Goal: Information Seeking & Learning: Learn about a topic

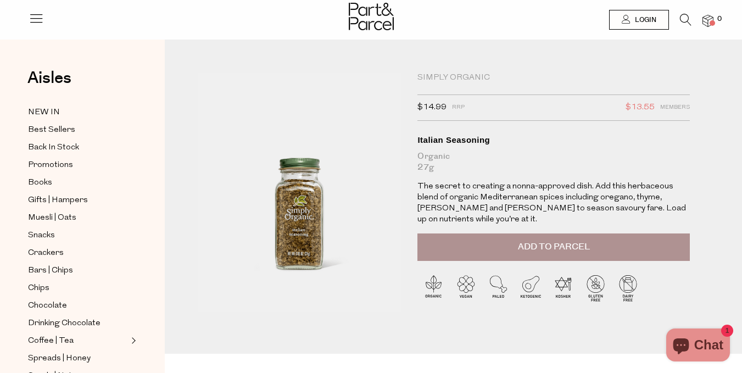
click at [503, 165] on div "Organic 27g" at bounding box center [553, 162] width 272 height 22
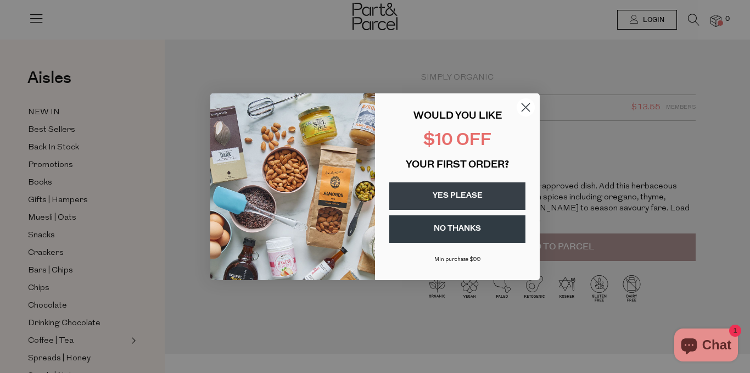
click at [524, 100] on circle "Close dialog" at bounding box center [526, 107] width 18 height 18
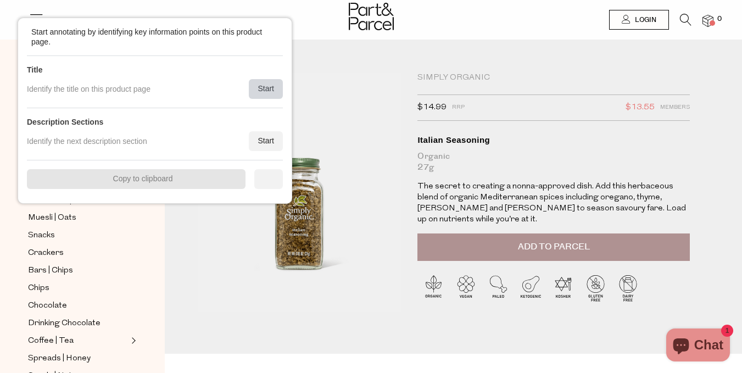
click at [276, 86] on div "Start" at bounding box center [266, 89] width 34 height 20
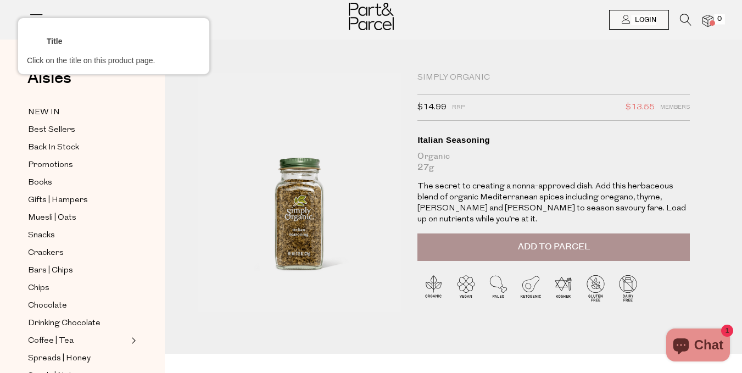
click at [476, 74] on div at bounding box center [553, 77] width 275 height 13
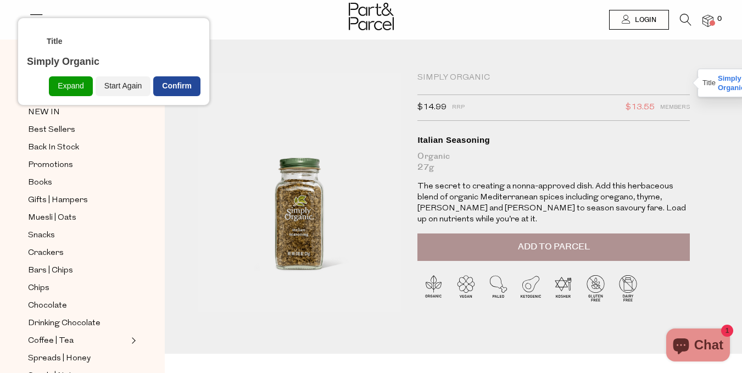
click at [180, 82] on div "Confirm" at bounding box center [176, 86] width 47 height 20
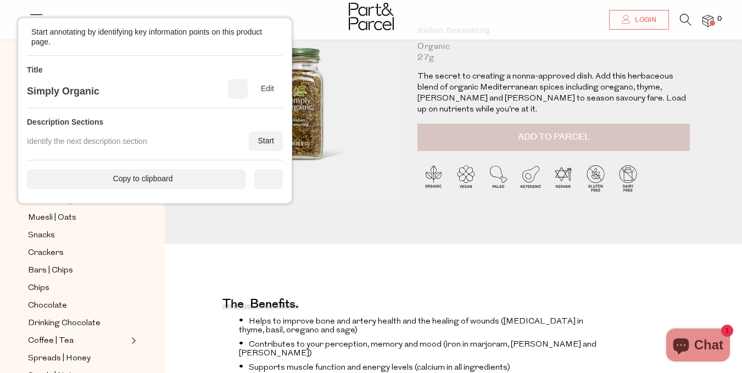
scroll to position [55, 0]
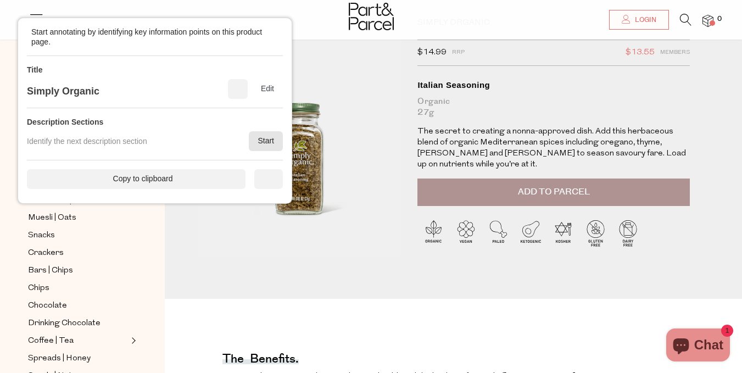
click at [261, 139] on div "Start" at bounding box center [266, 141] width 34 height 20
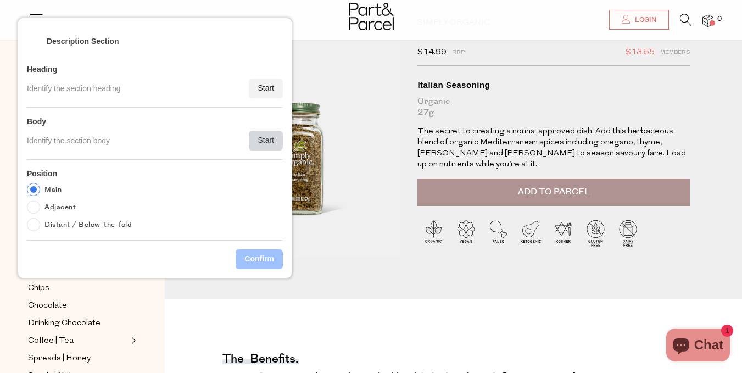
click at [268, 135] on div "Start" at bounding box center [266, 141] width 34 height 20
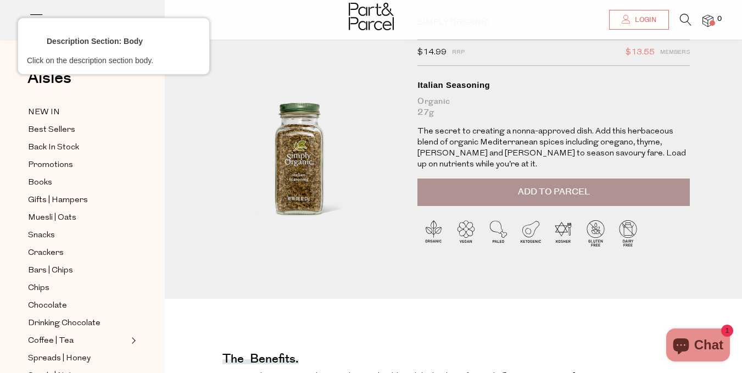
click at [456, 134] on div at bounding box center [553, 142] width 275 height 35
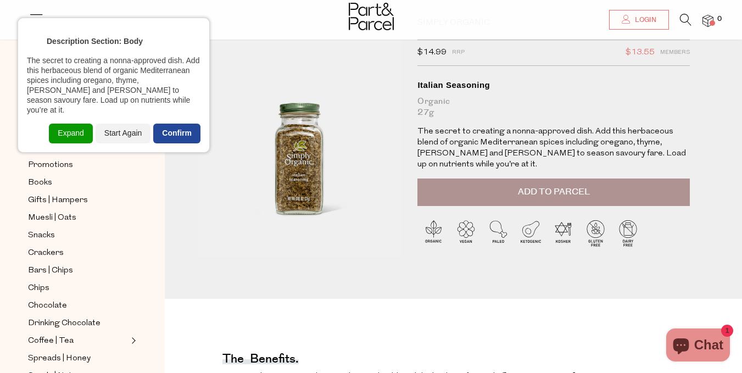
click at [183, 124] on div "Confirm" at bounding box center [176, 134] width 47 height 20
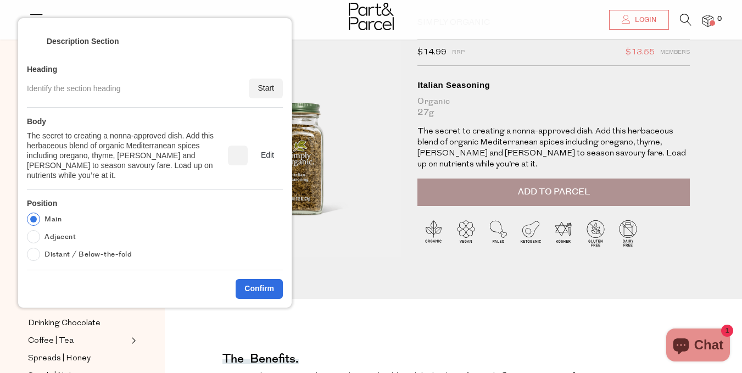
click at [70, 230] on label "Adjacent" at bounding box center [59, 236] width 31 height 13
click at [40, 230] on input "Adjacent" at bounding box center [33, 236] width 13 height 13
radio input "true"
click at [246, 281] on div "Confirm" at bounding box center [259, 289] width 47 height 20
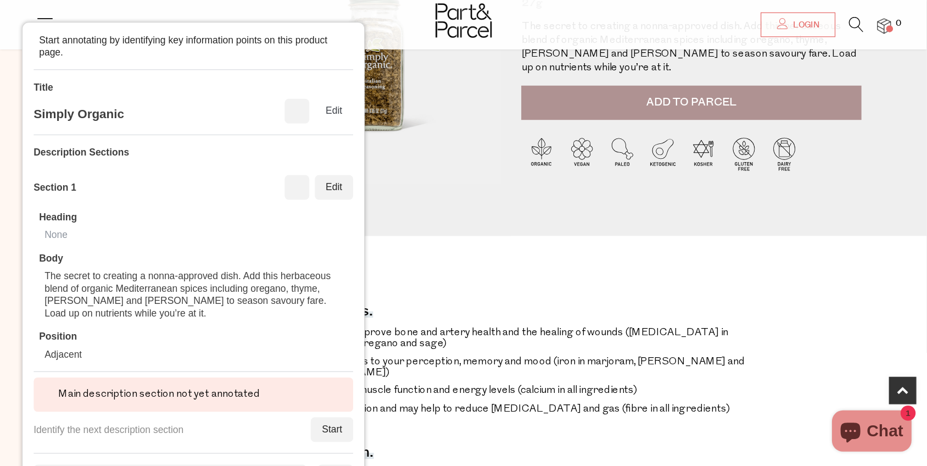
scroll to position [220, 0]
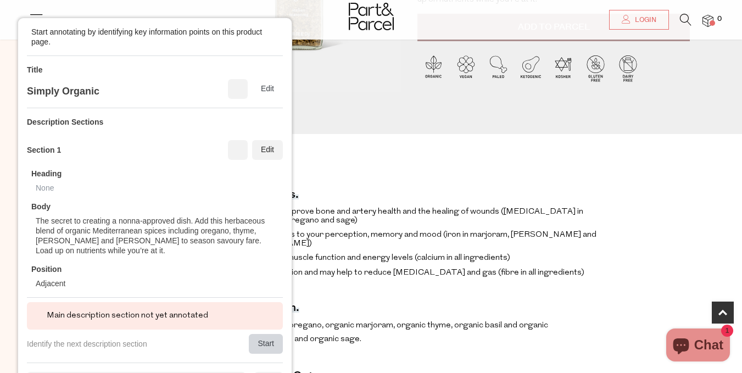
click at [266, 338] on div "Start" at bounding box center [266, 344] width 34 height 20
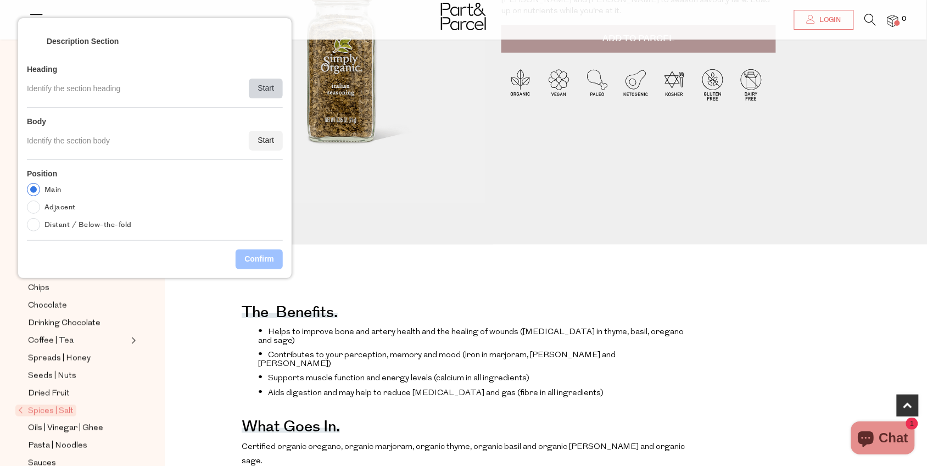
click at [263, 88] on div "Start" at bounding box center [266, 89] width 34 height 20
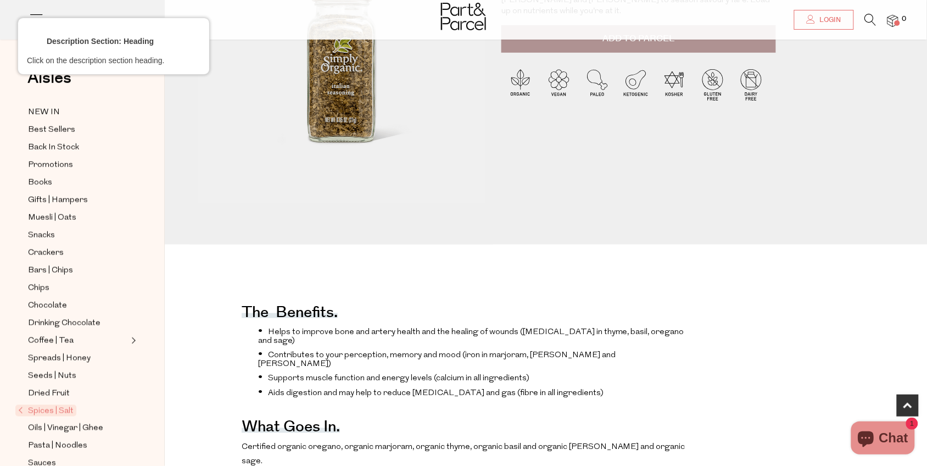
click at [285, 317] on div at bounding box center [290, 314] width 99 height 10
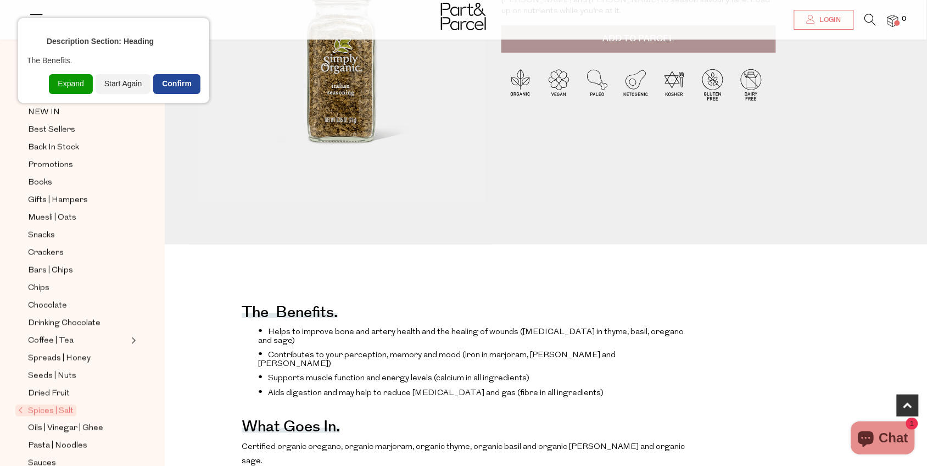
click at [179, 77] on div "Confirm" at bounding box center [176, 84] width 47 height 20
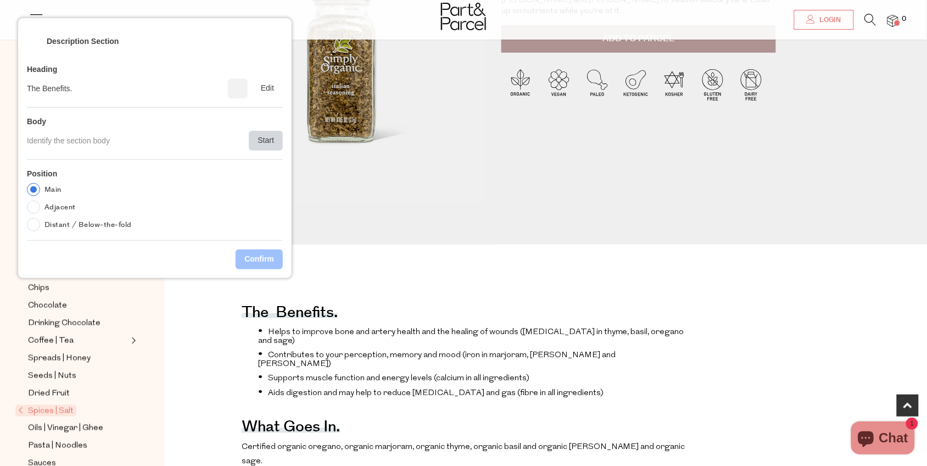
click at [272, 141] on div "Start" at bounding box center [266, 141] width 34 height 20
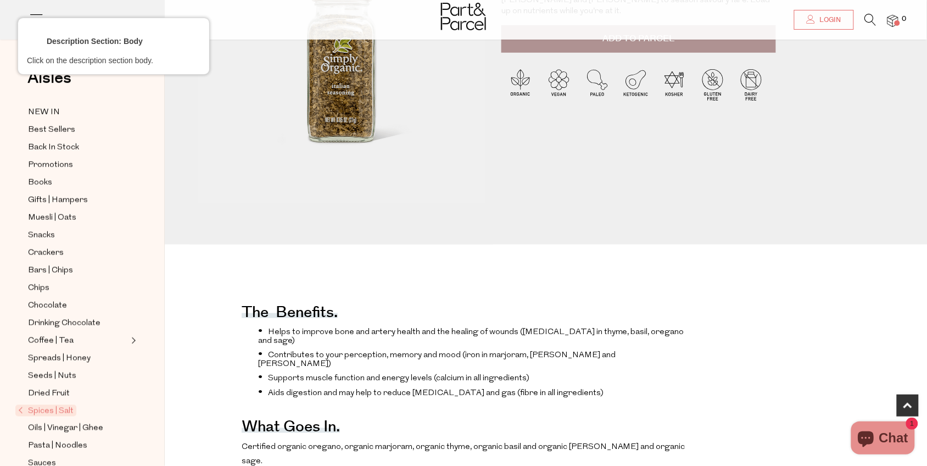
click at [314, 333] on div at bounding box center [472, 334] width 431 height 18
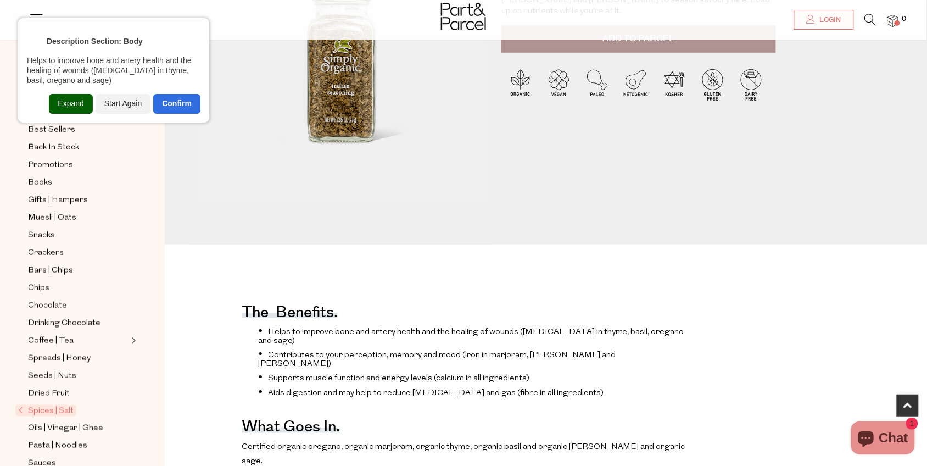
click at [74, 102] on div "Expand" at bounding box center [70, 104] width 43 height 20
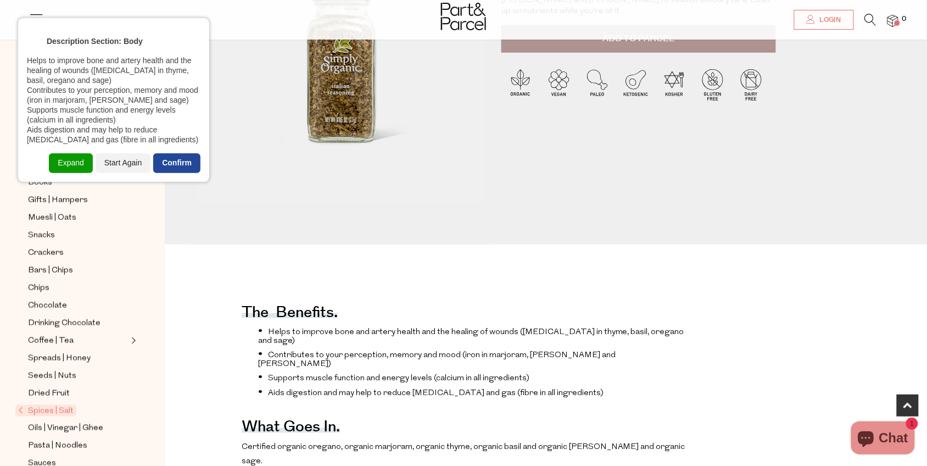
click at [171, 158] on div "Confirm" at bounding box center [176, 163] width 47 height 20
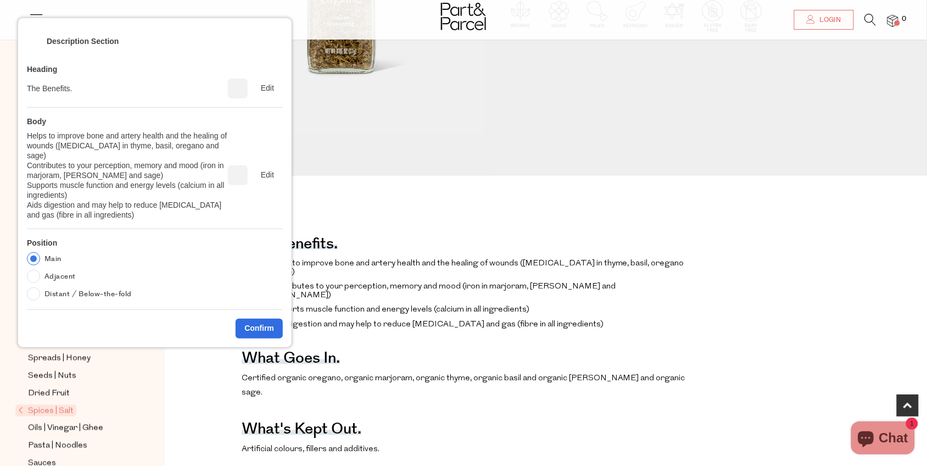
scroll to position [357, 0]
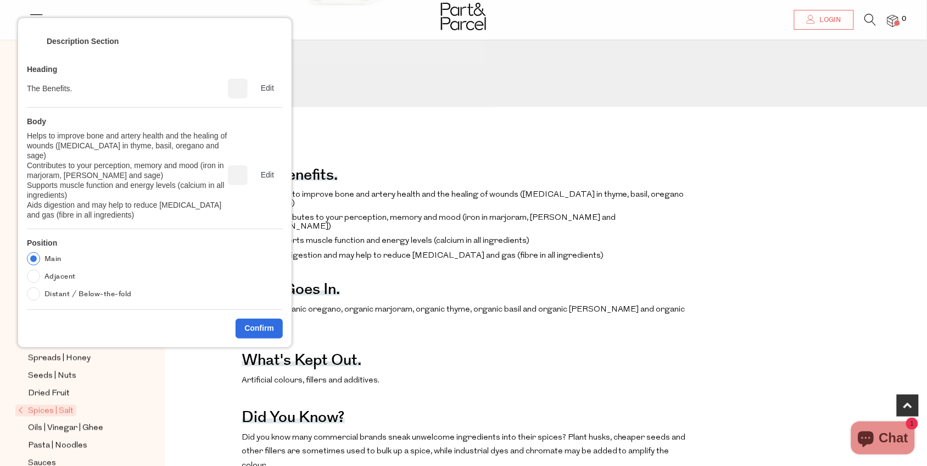
click at [58, 270] on label "Adjacent" at bounding box center [59, 276] width 31 height 13
click at [40, 270] on input "Adjacent" at bounding box center [33, 276] width 13 height 13
radio input "true"
click at [249, 319] on div "Confirm" at bounding box center [259, 329] width 47 height 20
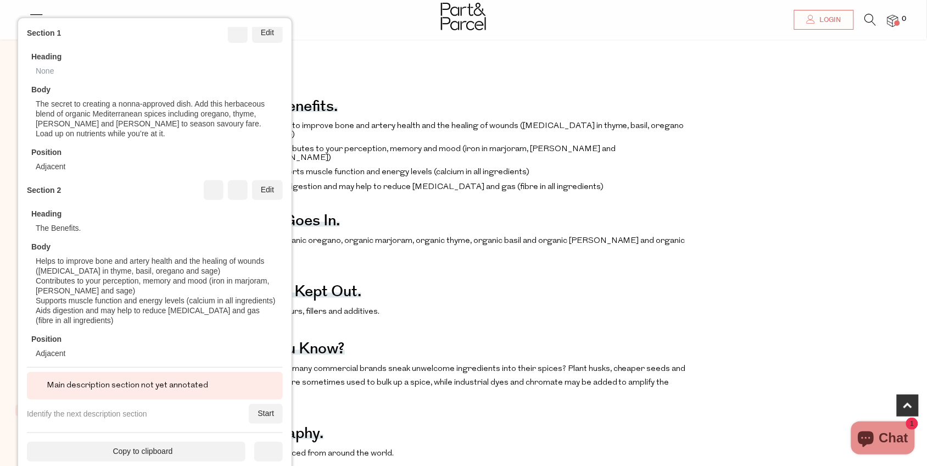
scroll to position [494, 0]
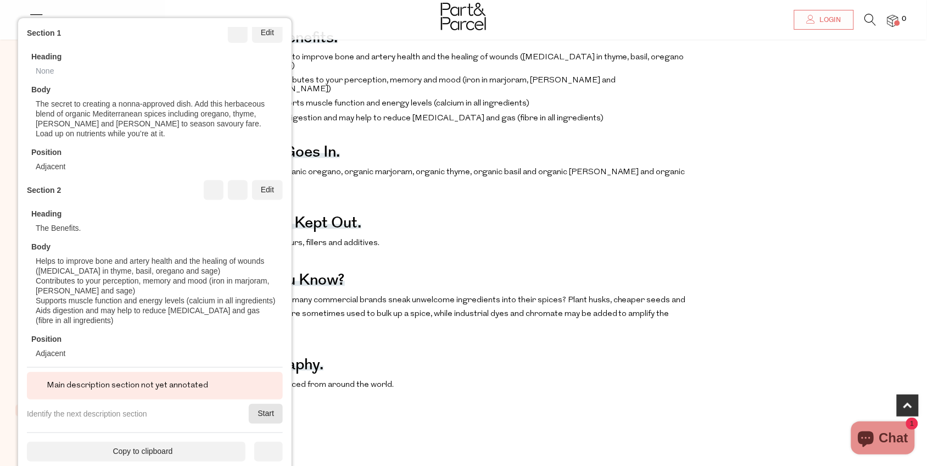
click at [256, 372] on div "Start" at bounding box center [266, 414] width 34 height 20
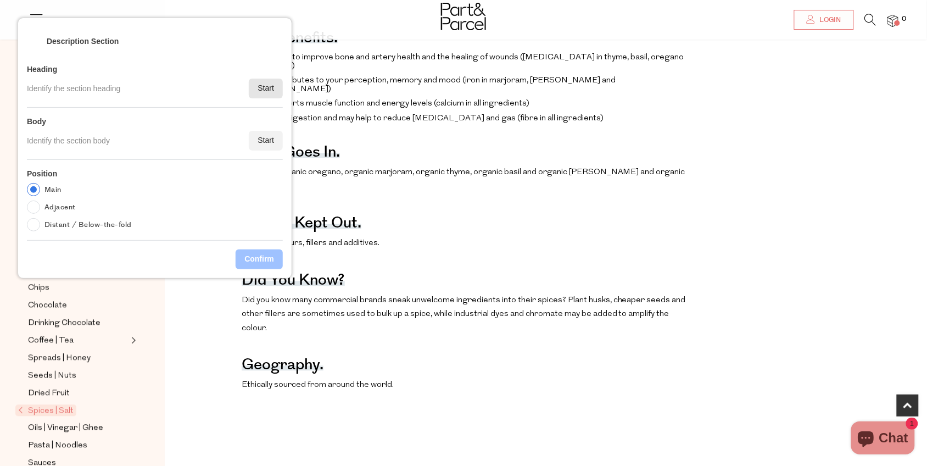
click at [266, 90] on div "Start" at bounding box center [266, 89] width 34 height 20
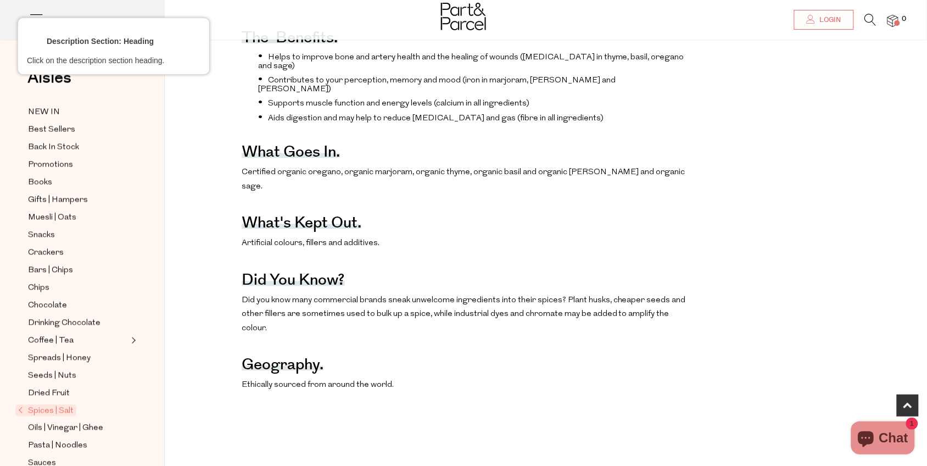
click at [298, 154] on div at bounding box center [291, 154] width 100 height 10
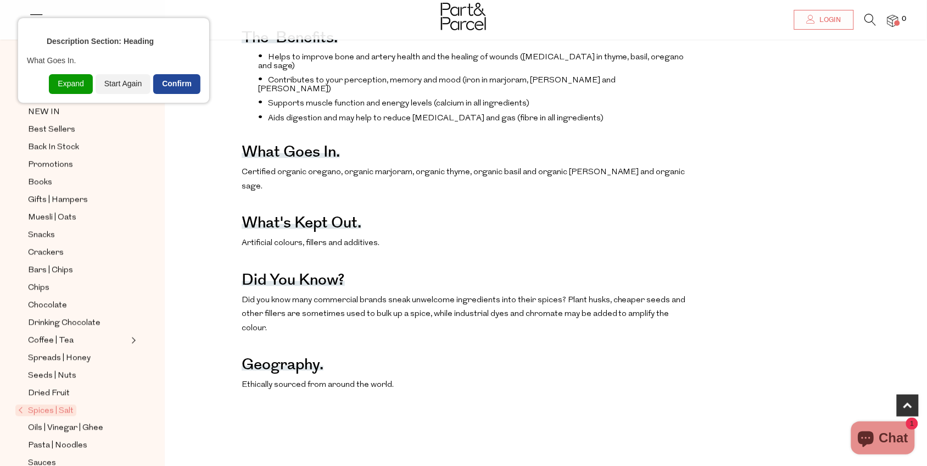
click at [179, 83] on div "Confirm" at bounding box center [176, 84] width 47 height 20
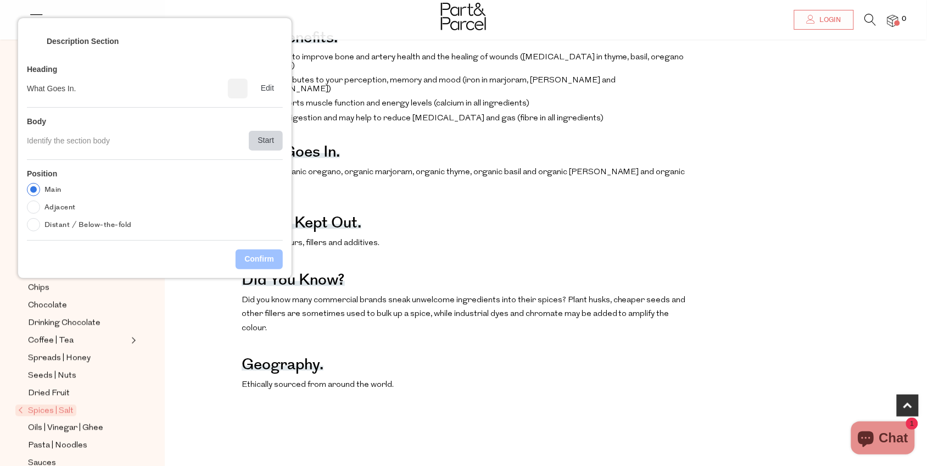
click at [269, 139] on div "Start" at bounding box center [266, 141] width 34 height 20
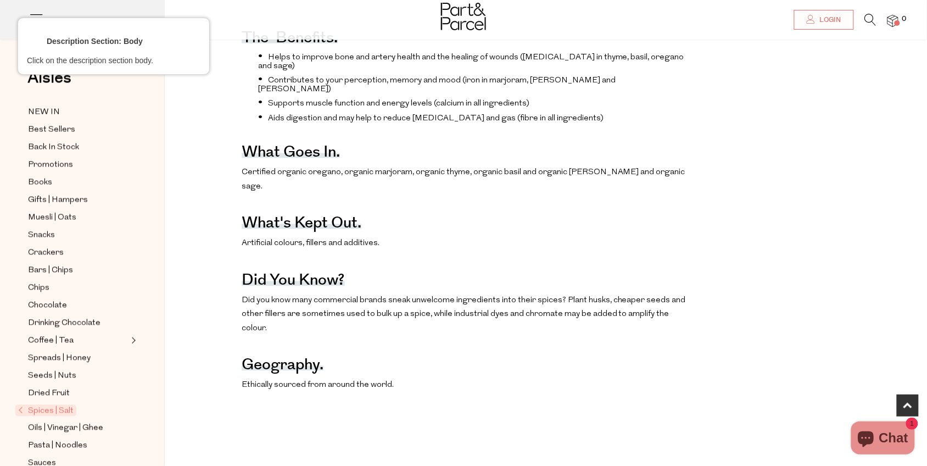
click at [308, 175] on div at bounding box center [464, 173] width 447 height 16
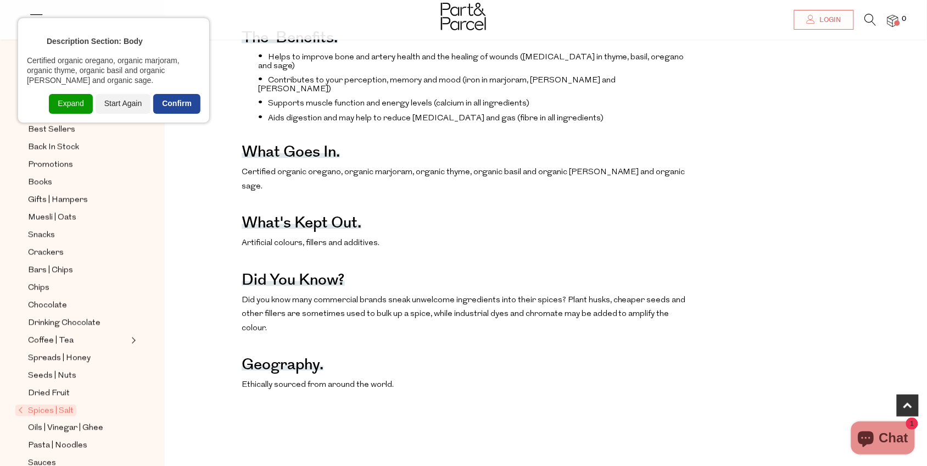
click at [175, 100] on div "Confirm" at bounding box center [176, 104] width 47 height 20
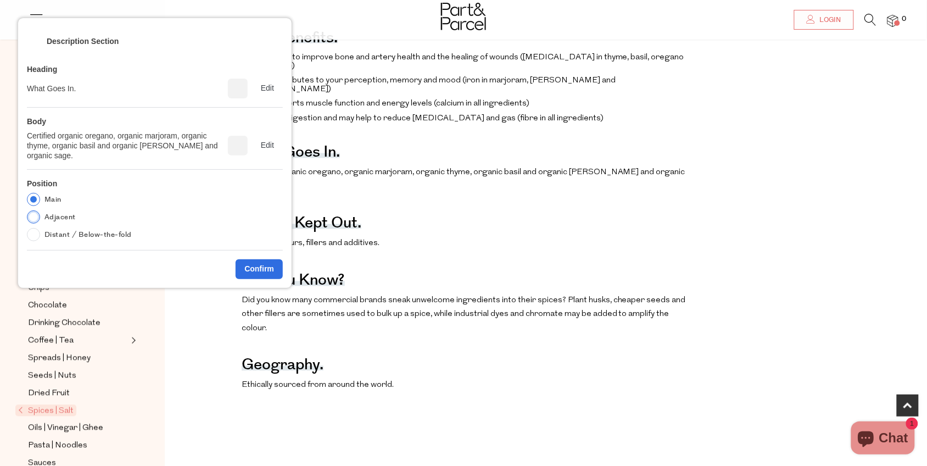
click at [62, 219] on label "Adjacent" at bounding box center [59, 216] width 31 height 13
click at [40, 219] on input "Adjacent" at bounding box center [33, 216] width 13 height 13
radio input "true"
click at [251, 267] on div "Confirm" at bounding box center [259, 269] width 47 height 20
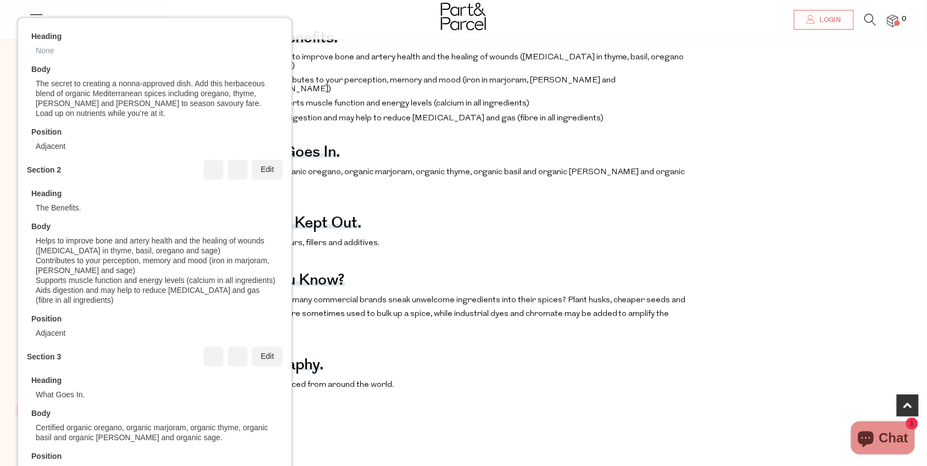
scroll to position [257, 0]
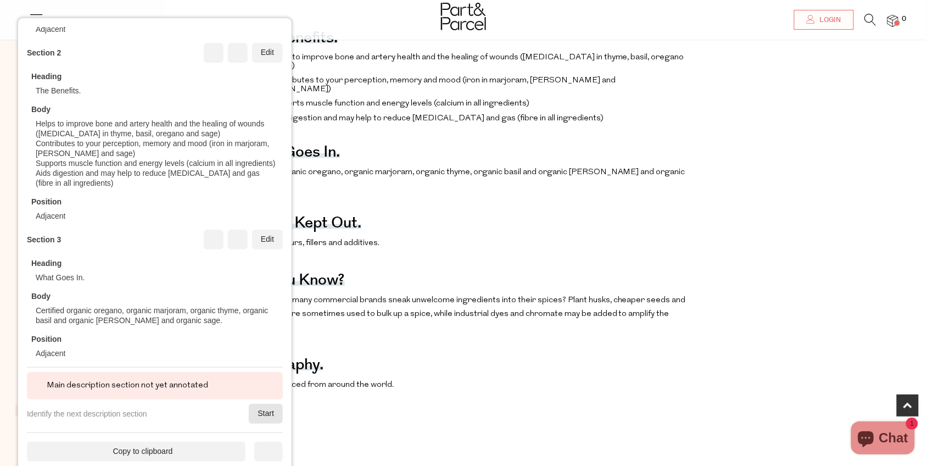
click at [256, 372] on div "Start" at bounding box center [266, 414] width 34 height 20
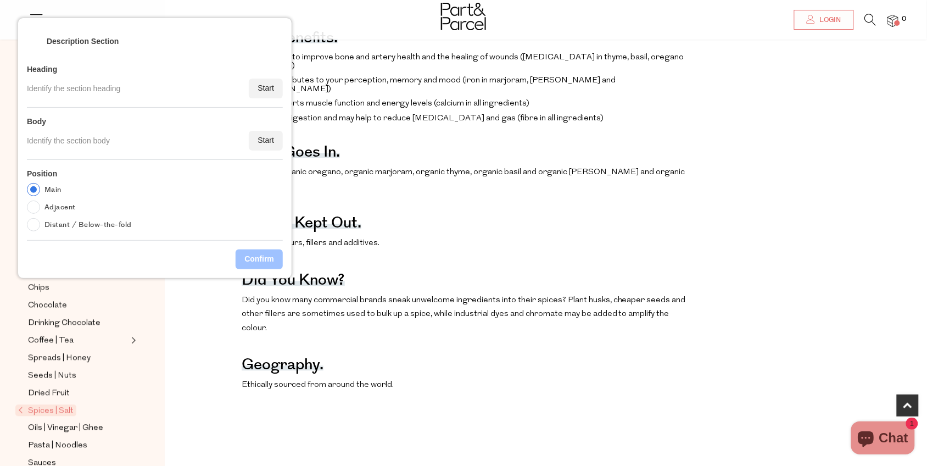
click at [323, 221] on h4 "What's kept out." at bounding box center [302, 225] width 120 height 8
click at [257, 89] on div "Start" at bounding box center [266, 89] width 34 height 20
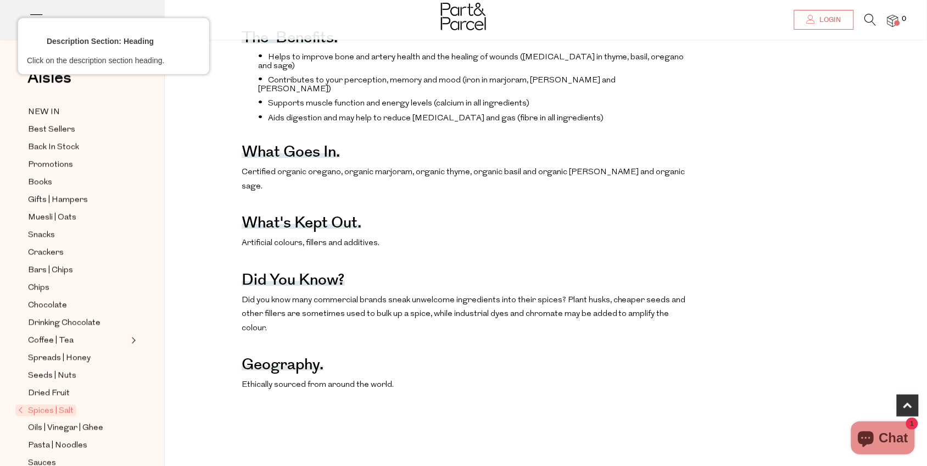
click at [298, 212] on div at bounding box center [301, 211] width 121 height 10
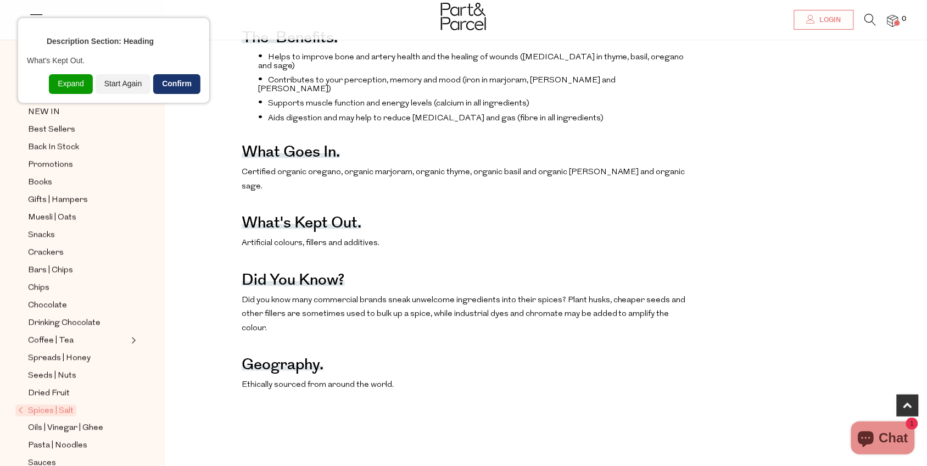
click at [181, 87] on div "Confirm" at bounding box center [176, 84] width 47 height 20
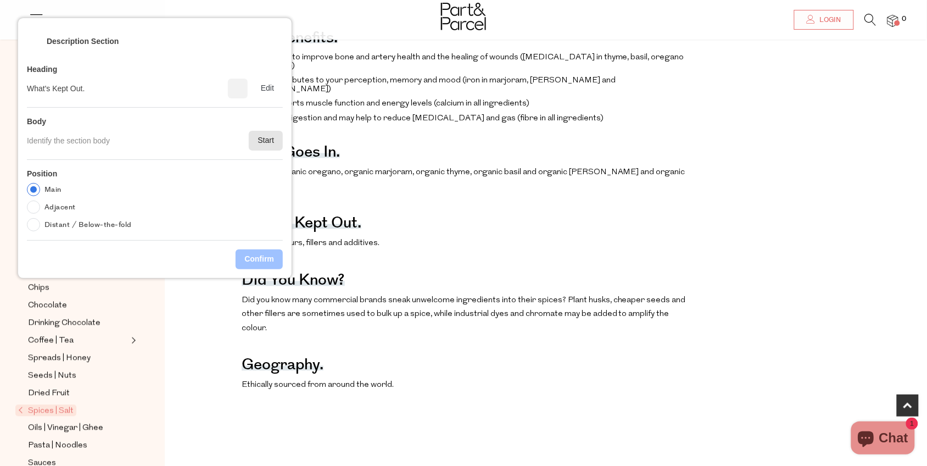
click at [267, 138] on div "Start" at bounding box center [266, 141] width 34 height 20
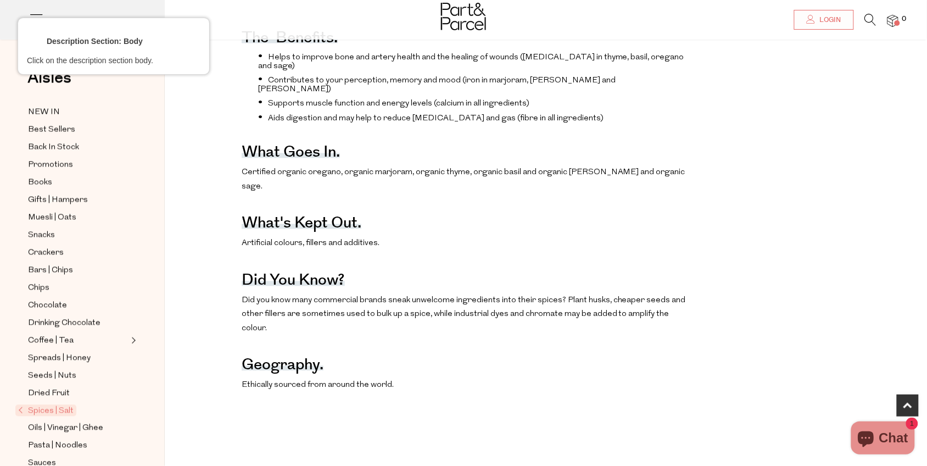
click at [300, 229] on div at bounding box center [464, 229] width 447 height 16
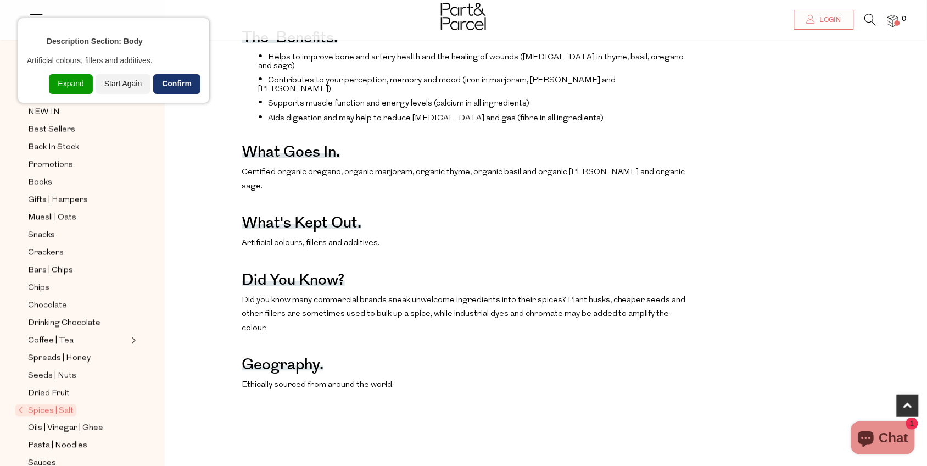
click at [186, 79] on div "Confirm" at bounding box center [176, 84] width 47 height 20
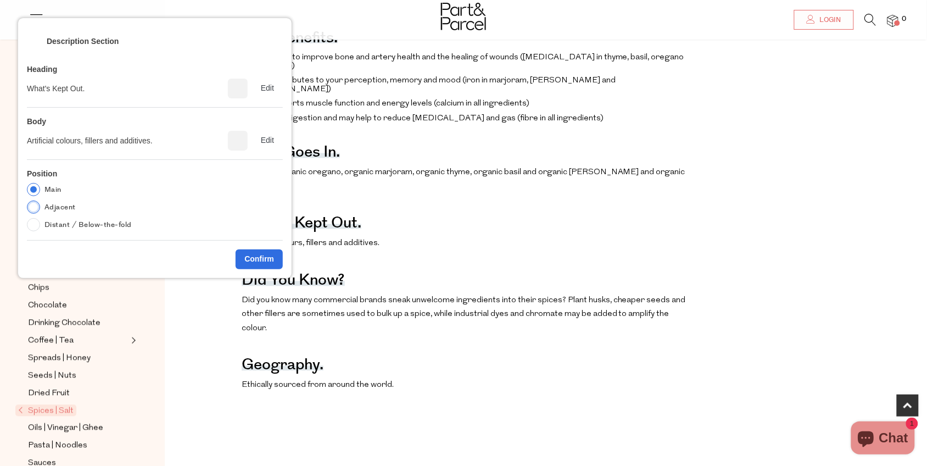
click at [66, 212] on label "Adjacent" at bounding box center [59, 207] width 31 height 13
click at [40, 212] on input "Adjacent" at bounding box center [33, 207] width 13 height 13
radio input "true"
click at [240, 254] on div "Confirm" at bounding box center [259, 259] width 47 height 20
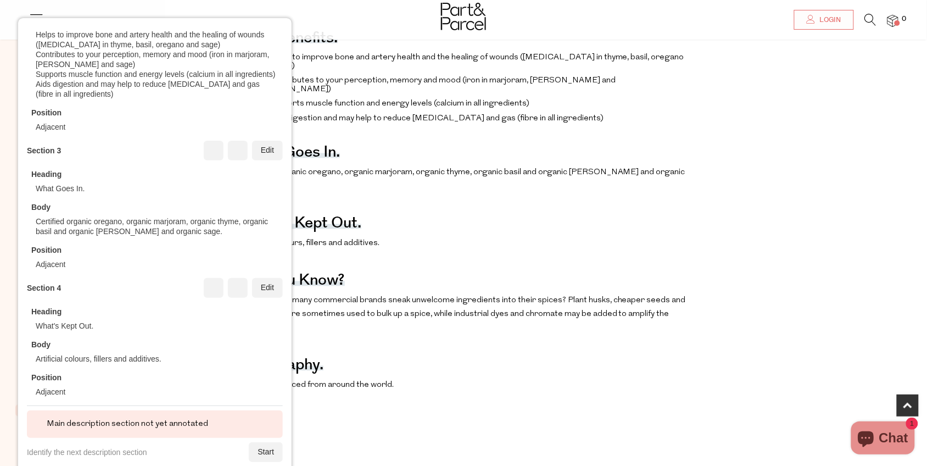
scroll to position [385, 0]
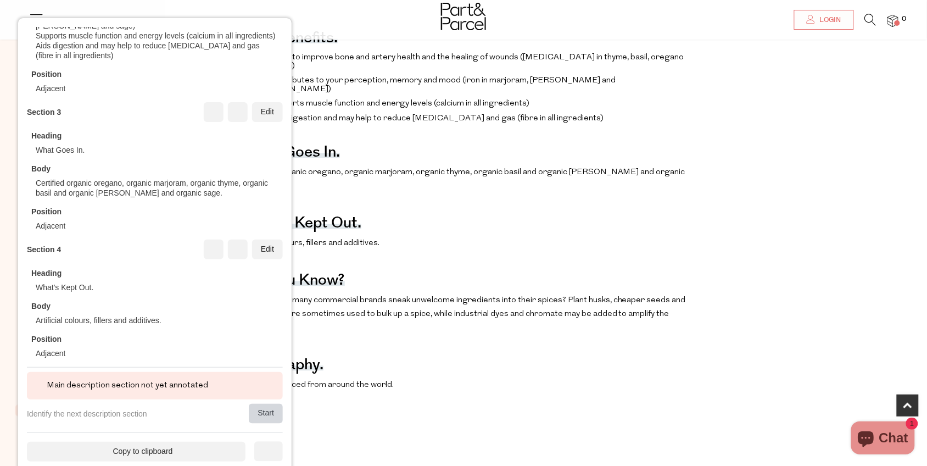
click at [257, 372] on div "Start" at bounding box center [266, 414] width 34 height 20
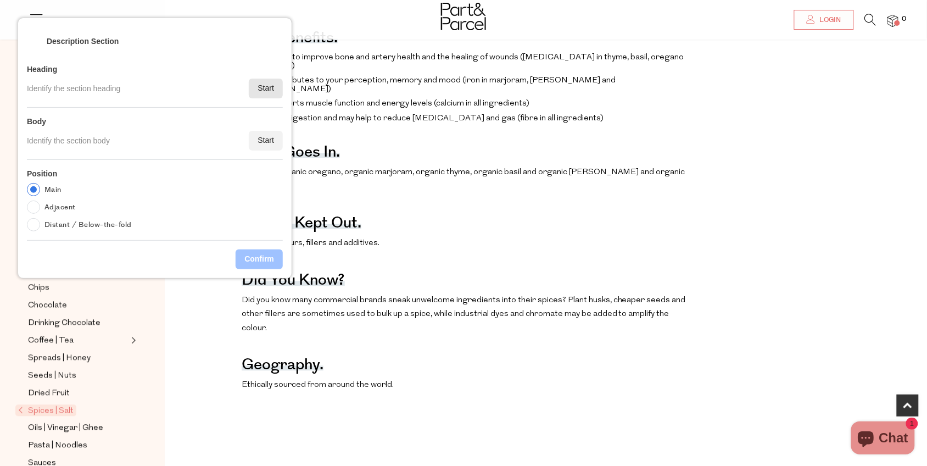
click at [263, 82] on div "Start" at bounding box center [266, 89] width 34 height 20
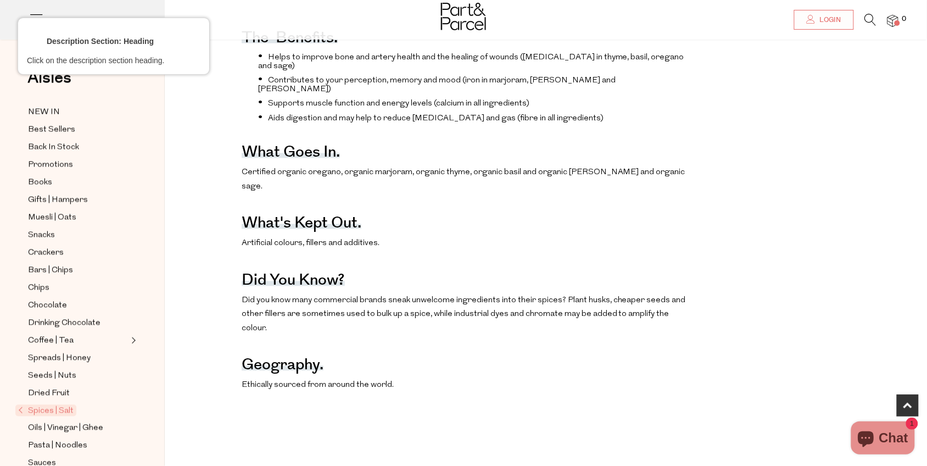
click at [275, 265] on div at bounding box center [293, 268] width 104 height 10
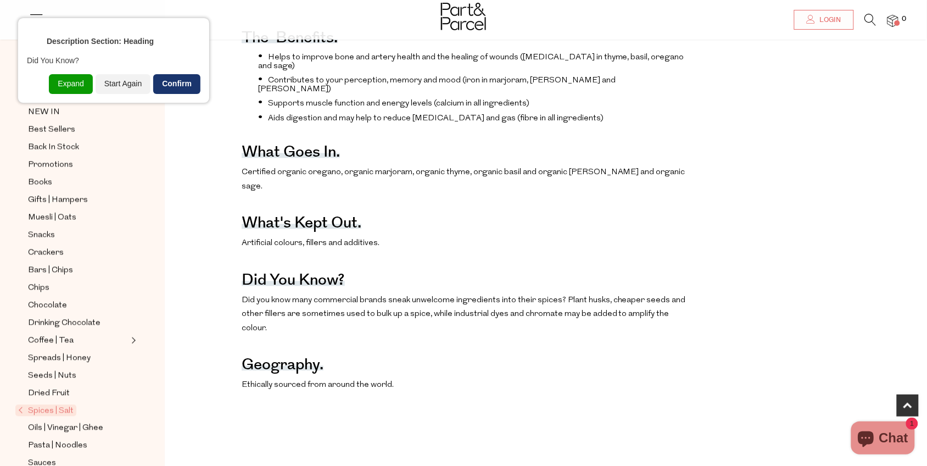
click at [175, 80] on div "Confirm" at bounding box center [176, 84] width 47 height 20
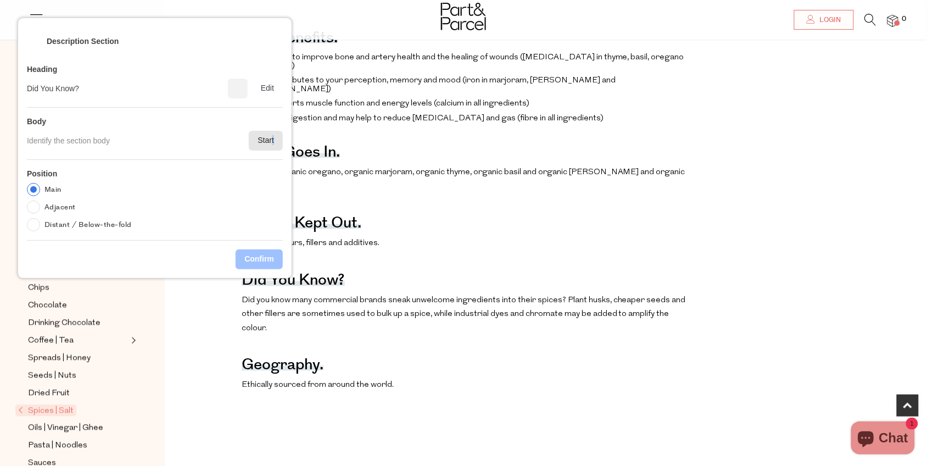
click at [272, 143] on div "Start" at bounding box center [266, 141] width 34 height 20
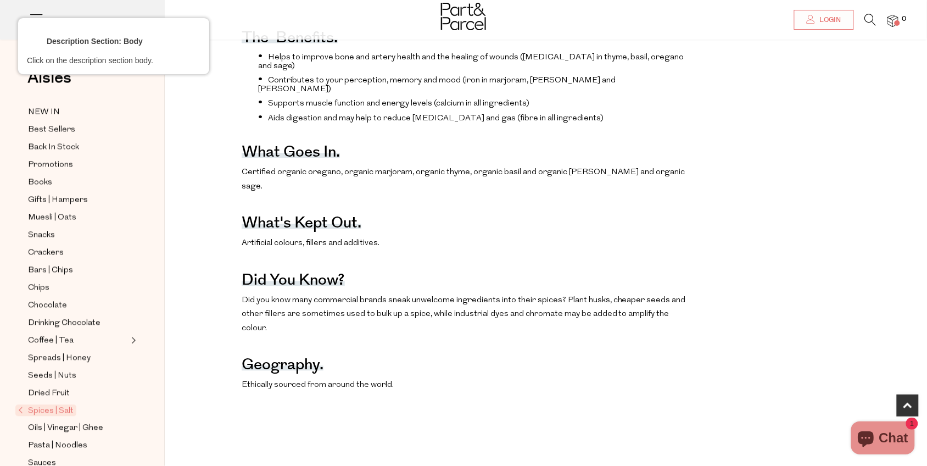
click at [311, 289] on div at bounding box center [464, 293] width 447 height 30
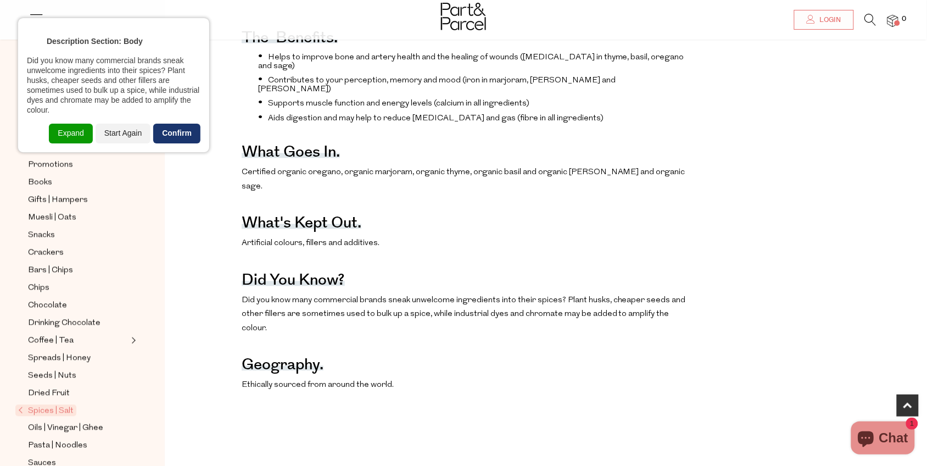
click at [169, 135] on div "Confirm" at bounding box center [176, 134] width 47 height 20
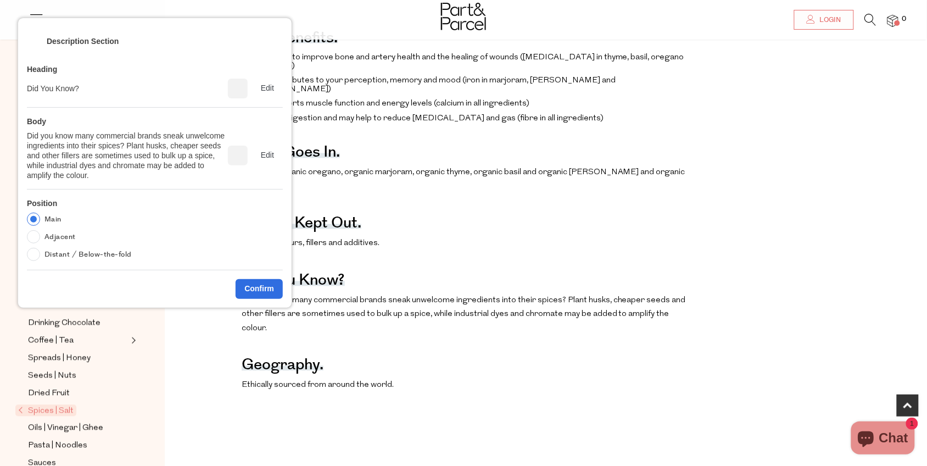
click at [59, 233] on label "Adjacent" at bounding box center [59, 236] width 31 height 13
click at [40, 233] on input "Adjacent" at bounding box center [33, 236] width 13 height 13
radio input "true"
click at [235, 155] on div "Delete" at bounding box center [237, 155] width 9 height 9
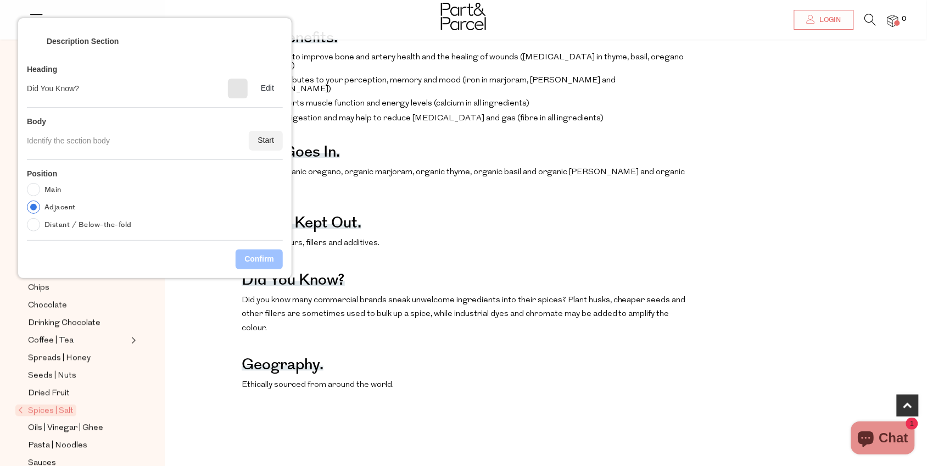
click at [235, 92] on div "Delete" at bounding box center [237, 88] width 9 height 9
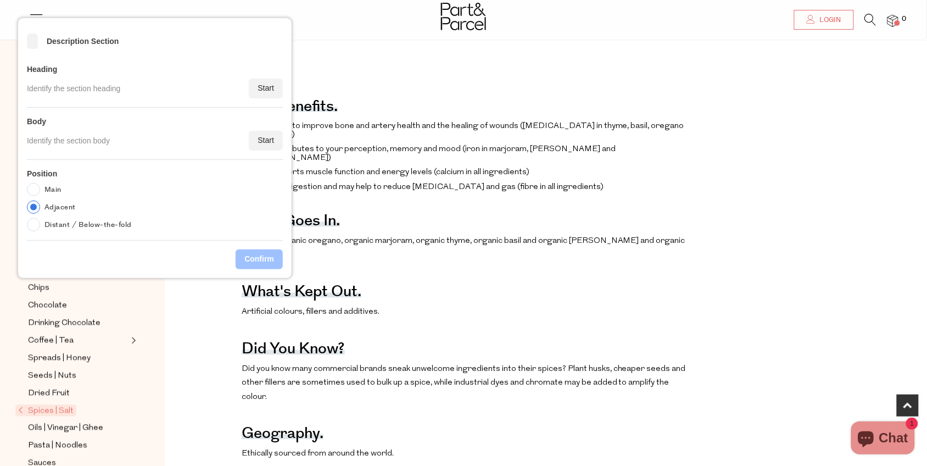
click at [34, 39] on div "<" at bounding box center [32, 42] width 11 height 11
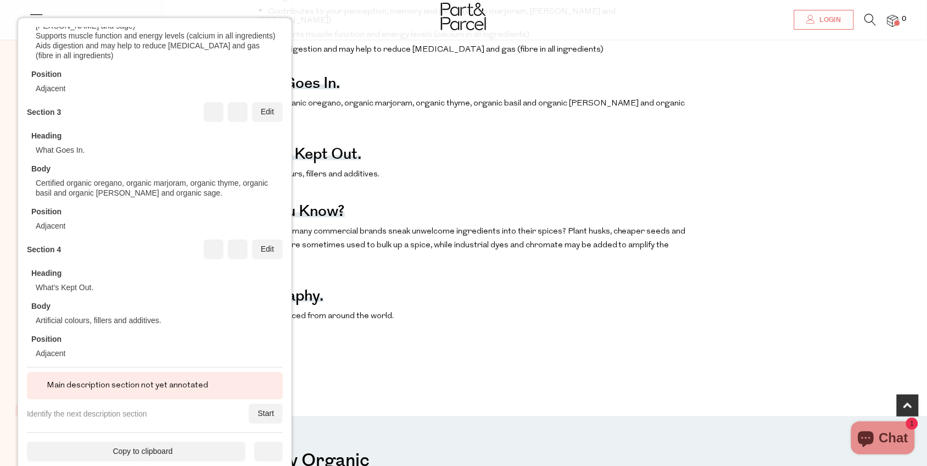
scroll to position [632, 0]
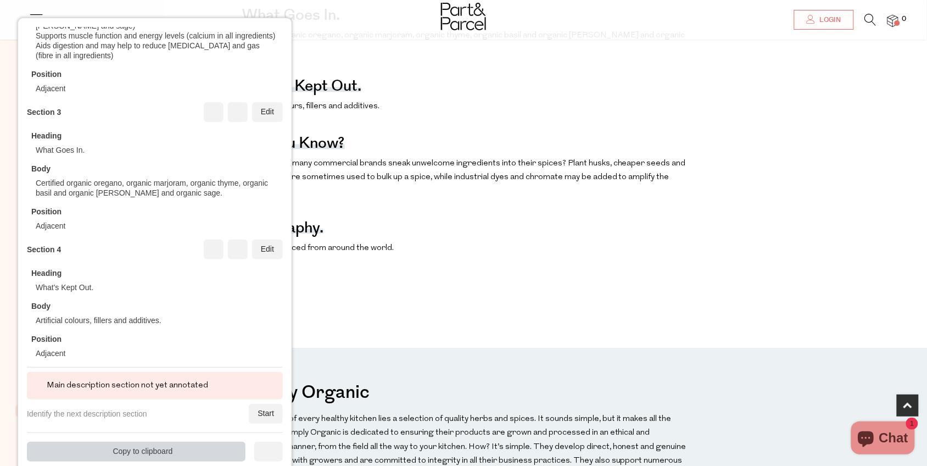
click at [132, 372] on div "Copy to clipboard" at bounding box center [136, 452] width 219 height 20
